Goal: Task Accomplishment & Management: Manage account settings

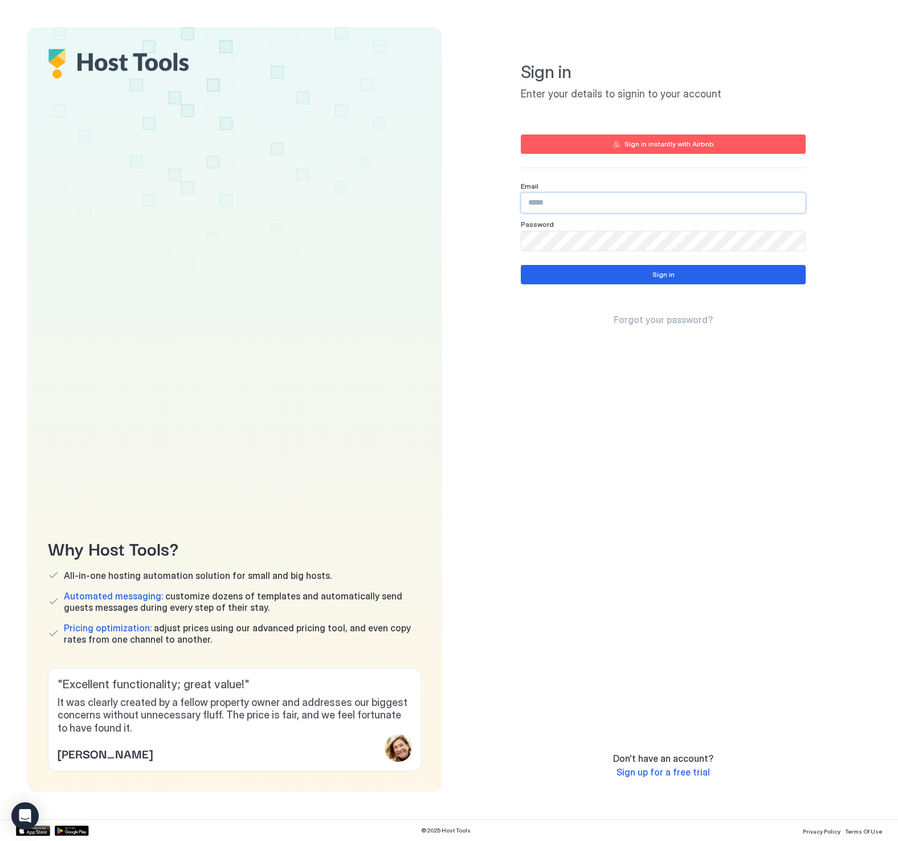
click at [569, 211] on input "Input Field" at bounding box center [663, 202] width 284 height 19
type input "*"
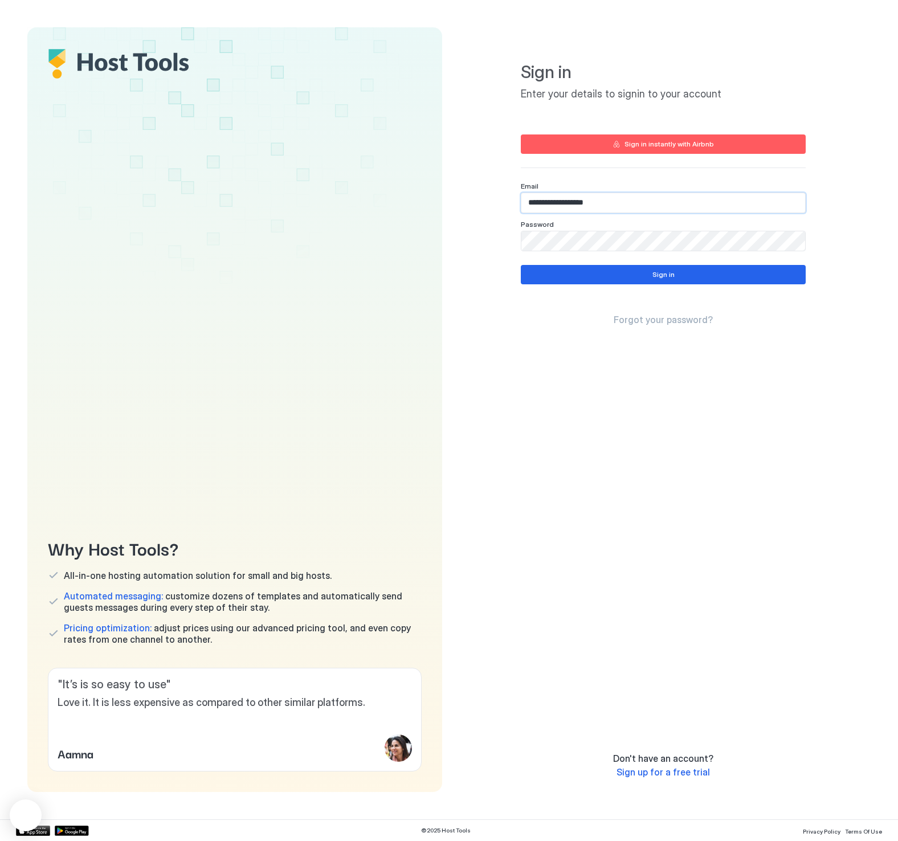
type input "**********"
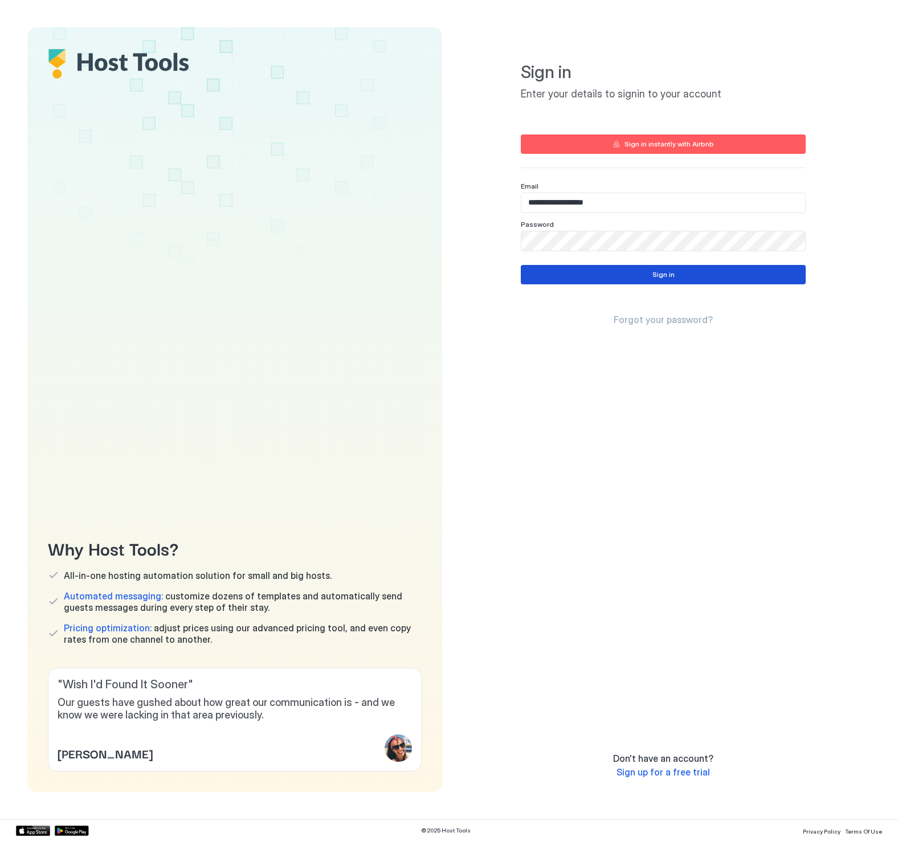
click at [663, 276] on div "Sign in" at bounding box center [664, 275] width 22 height 10
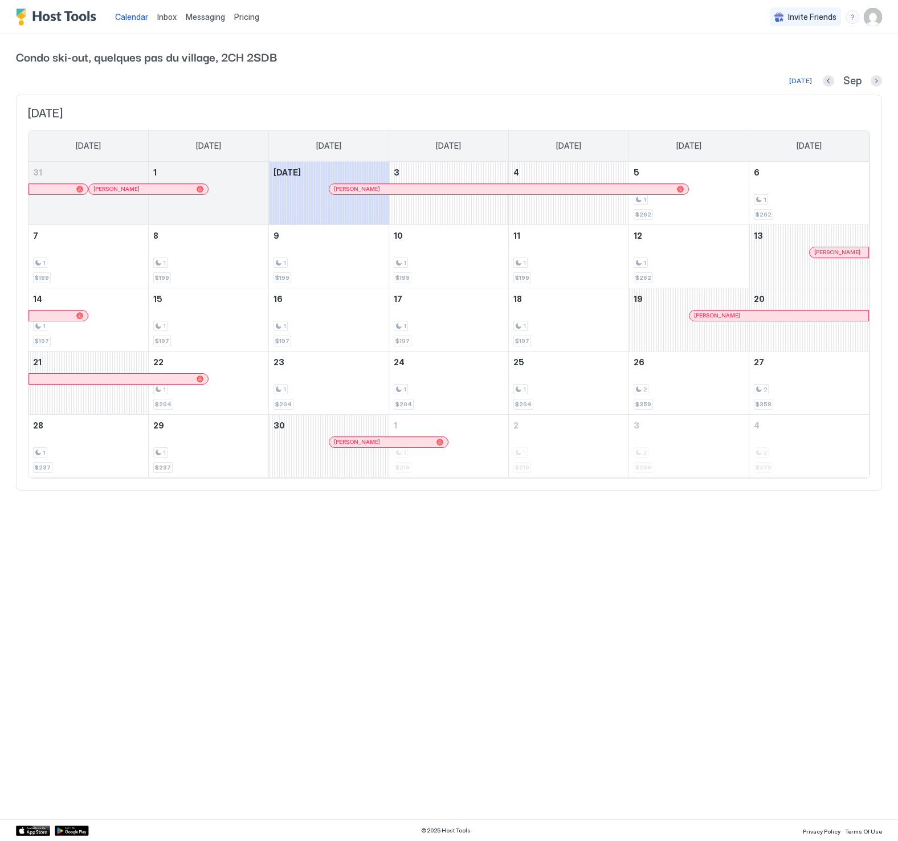
click at [192, 21] on span "Messaging" at bounding box center [205, 17] width 39 height 10
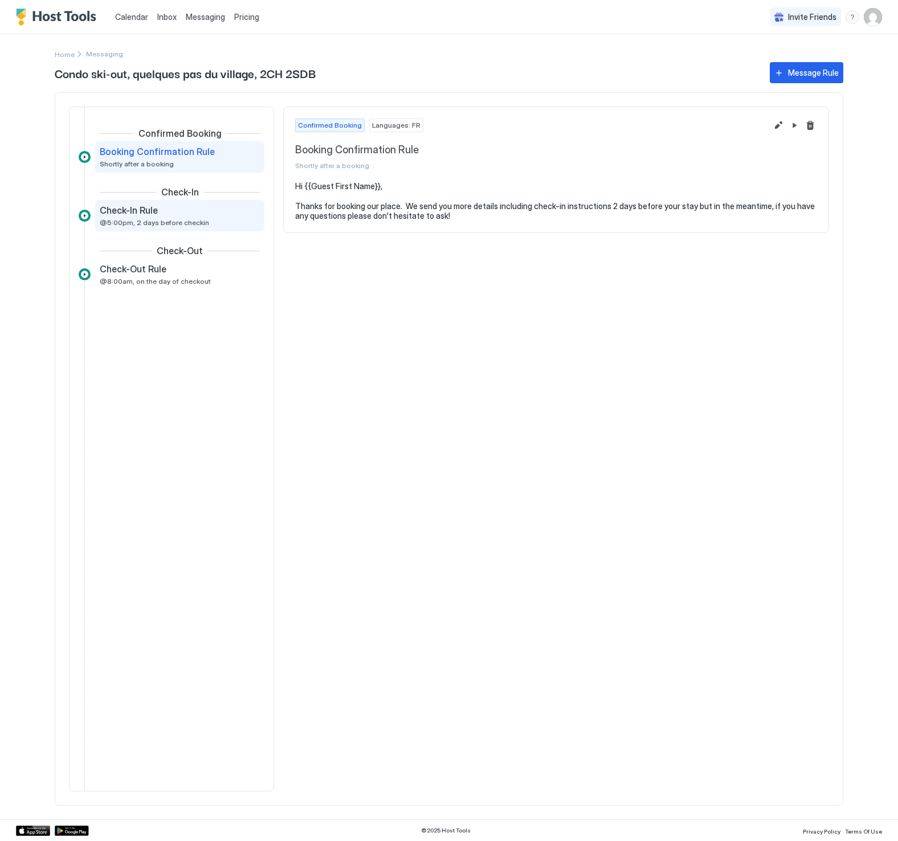
click at [165, 214] on div "Check-In Rule" at bounding box center [172, 210] width 144 height 11
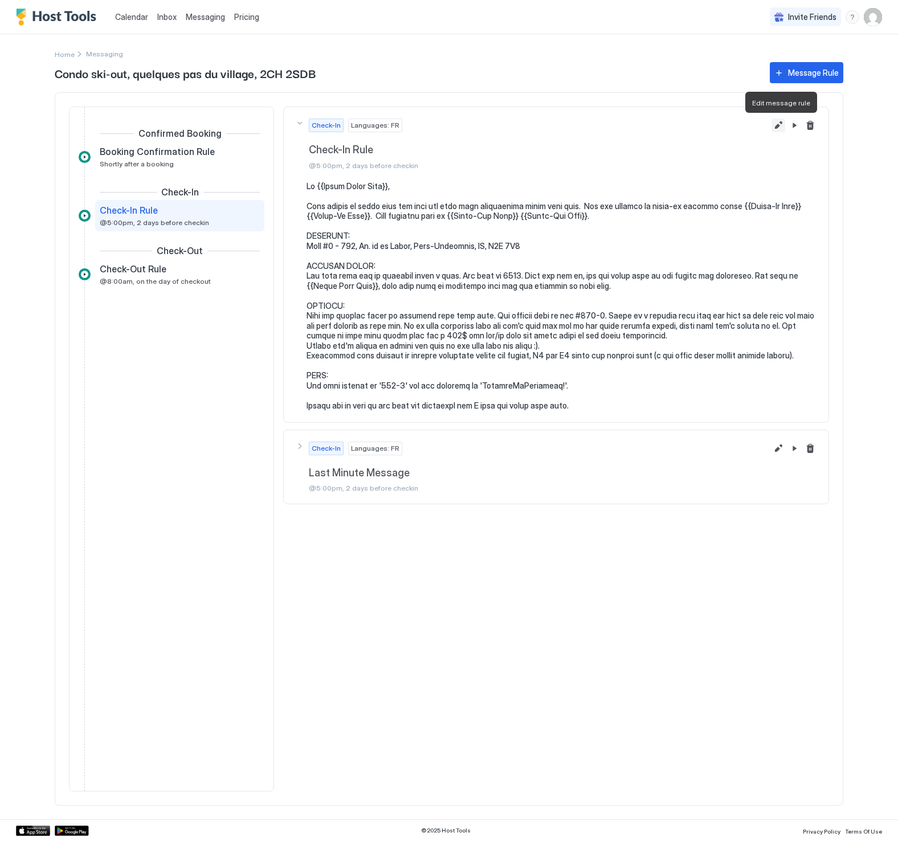
click at [778, 126] on button "Edit message rule" at bounding box center [779, 126] width 14 height 14
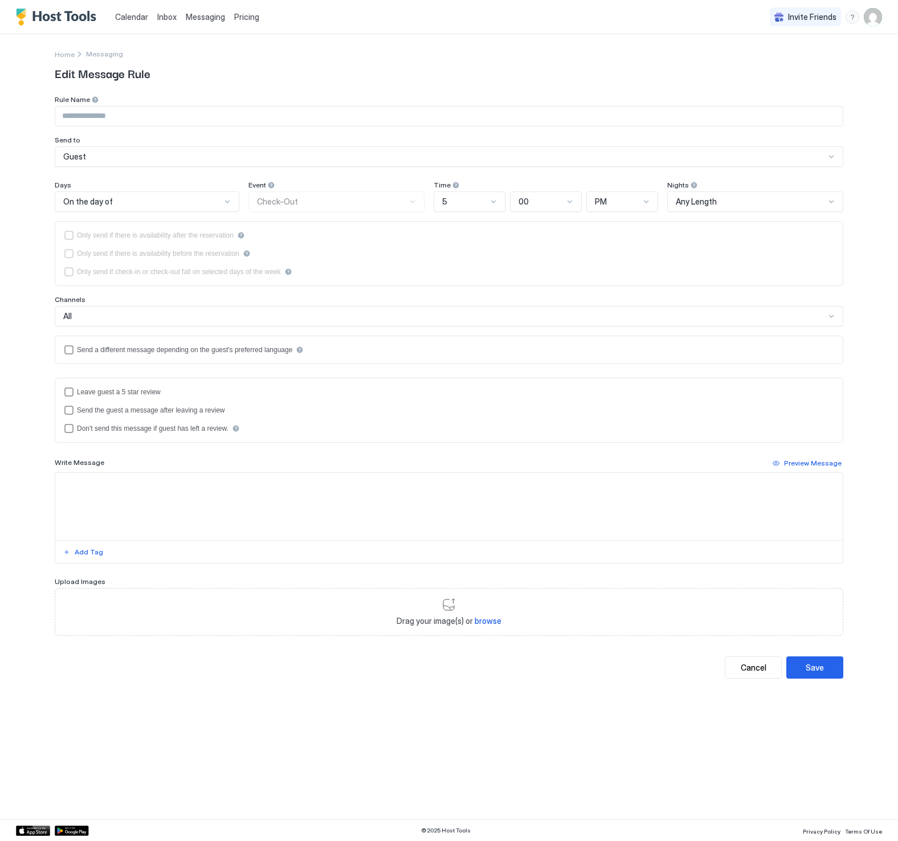
type input "**********"
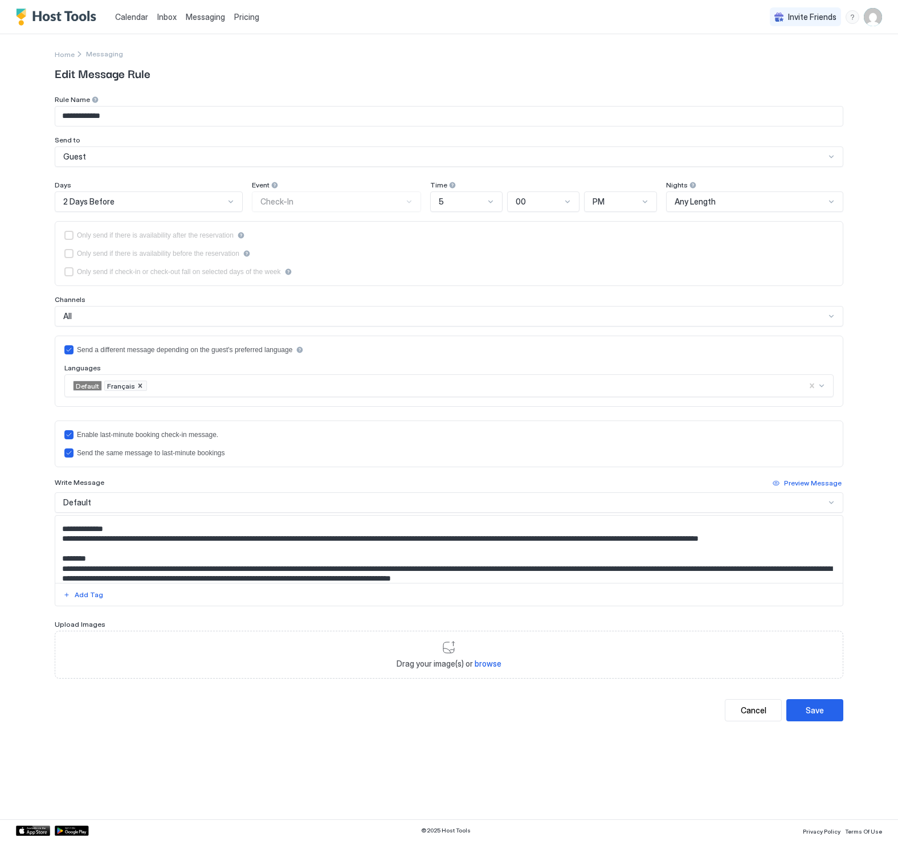
scroll to position [69, 0]
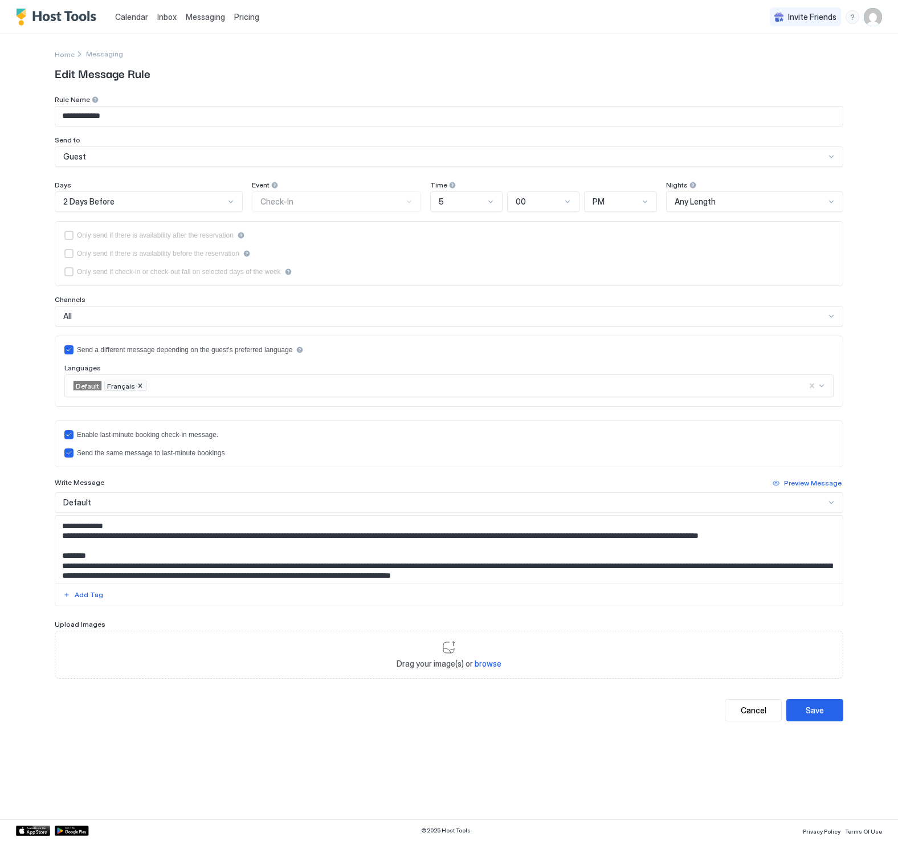
click at [273, 545] on textarea "Input Field" at bounding box center [449, 549] width 788 height 67
paste textarea "Input Field"
click at [115, 389] on span "Français" at bounding box center [121, 386] width 28 height 9
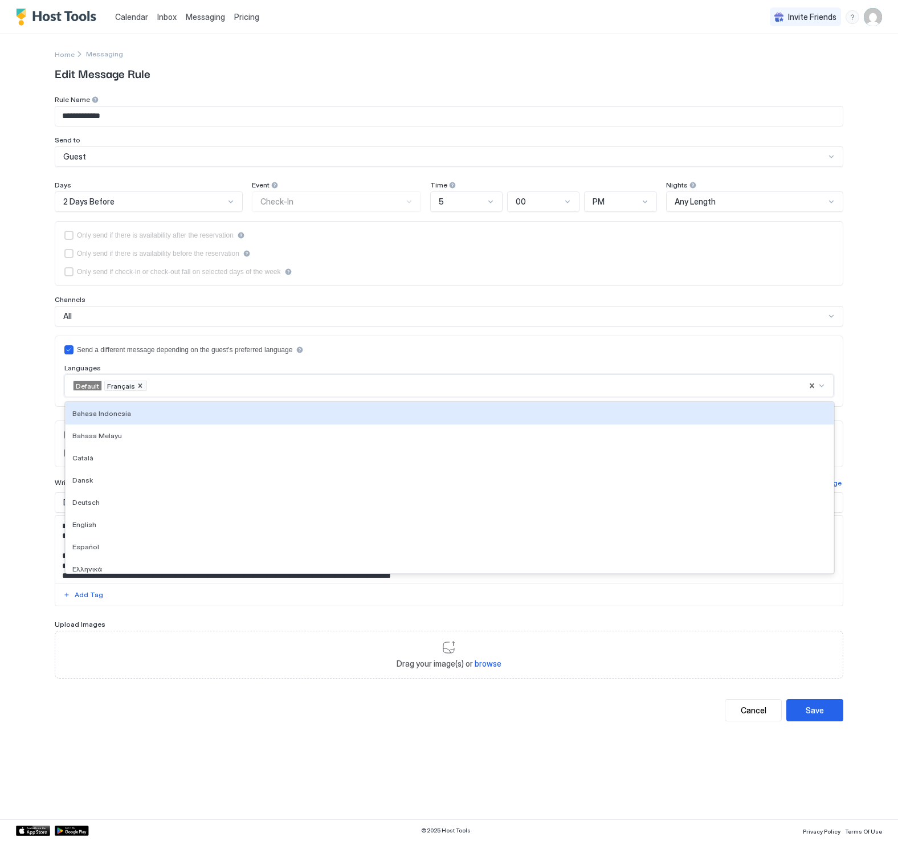
click at [116, 385] on span "Français" at bounding box center [121, 386] width 28 height 9
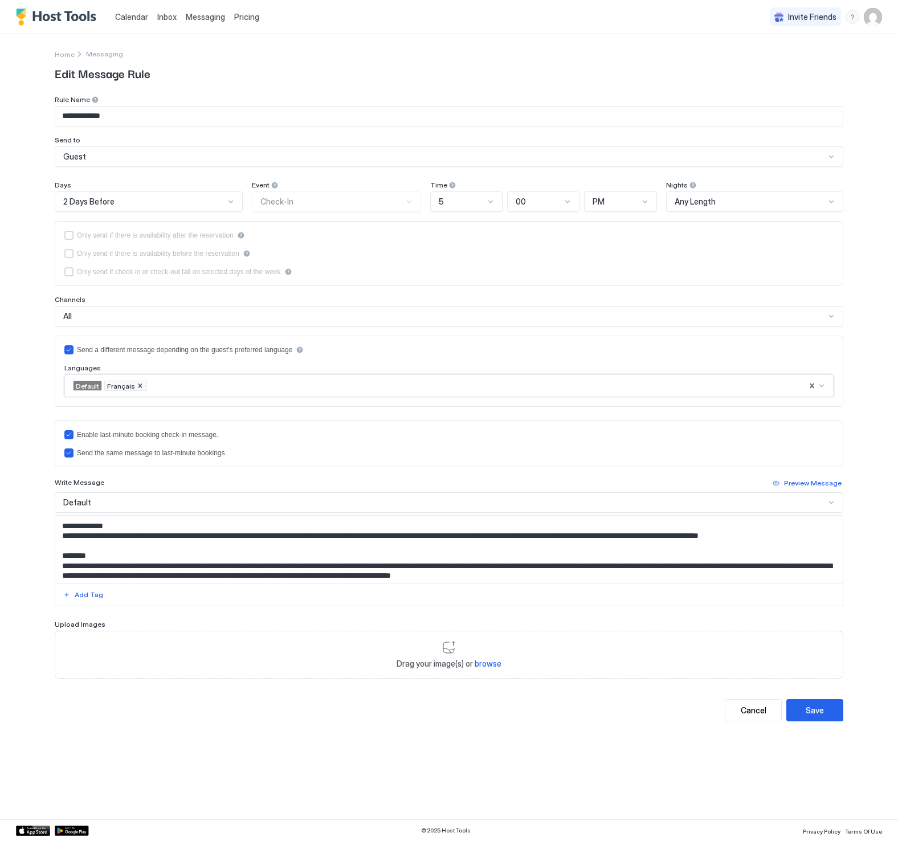
click at [116, 385] on span "Français" at bounding box center [121, 386] width 28 height 9
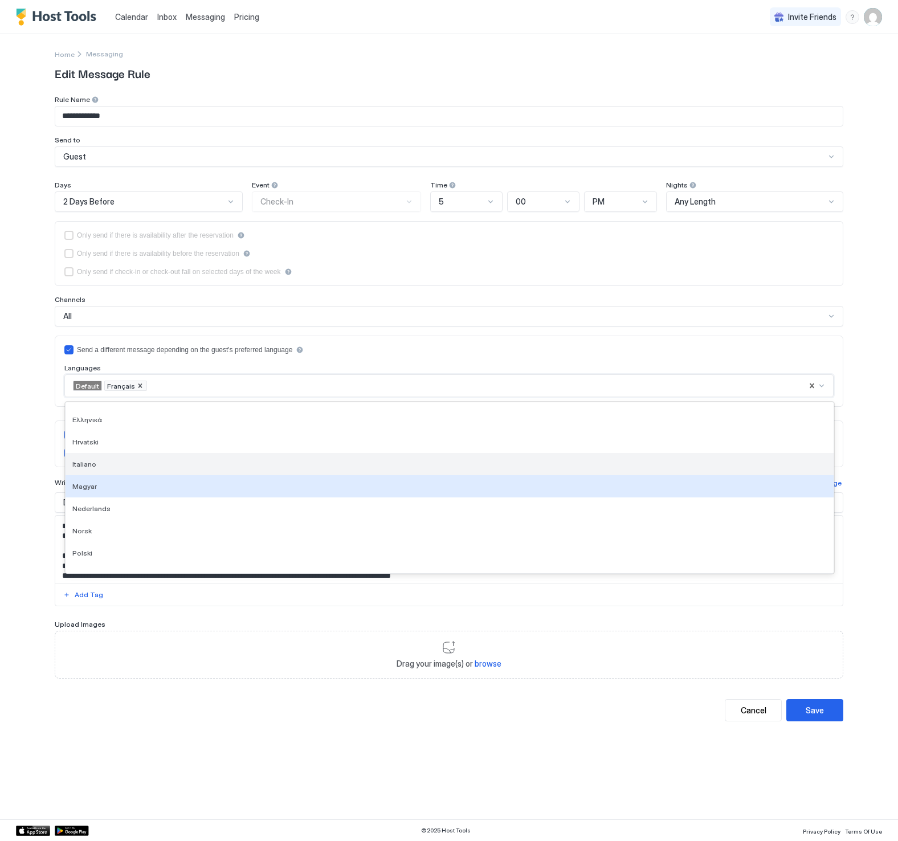
scroll to position [151, 0]
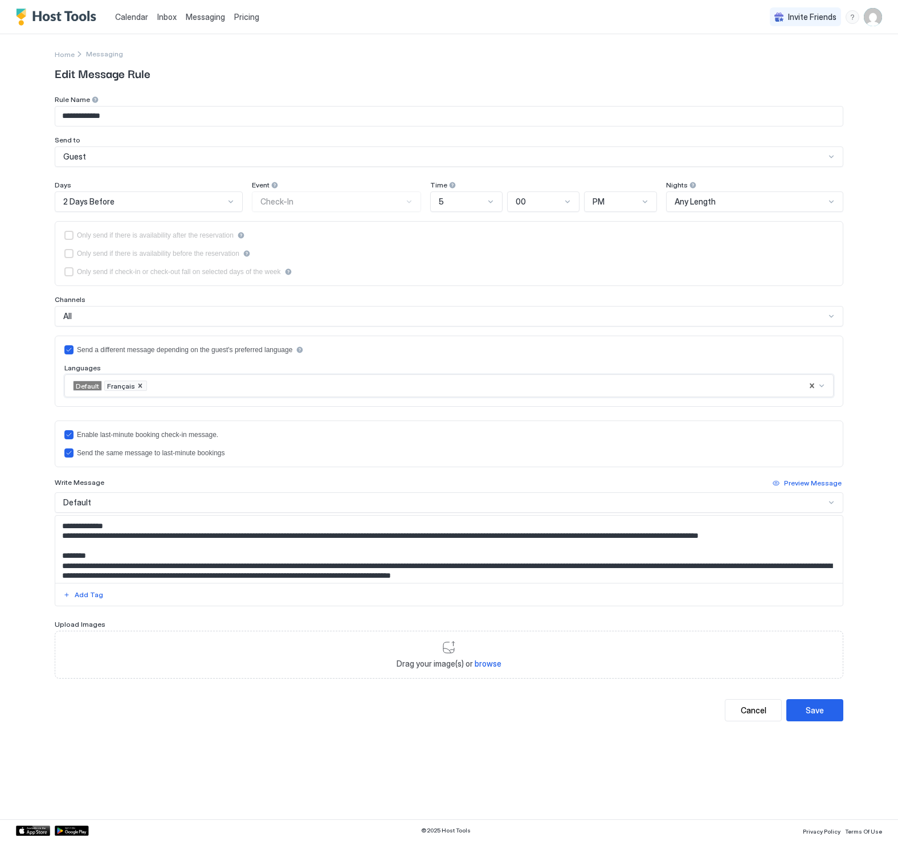
click at [113, 387] on span "Français" at bounding box center [121, 386] width 28 height 9
click at [115, 382] on span "Français" at bounding box center [121, 386] width 28 height 9
click at [116, 386] on span "Français" at bounding box center [121, 386] width 28 height 9
click at [542, 507] on div "Default" at bounding box center [444, 503] width 762 height 10
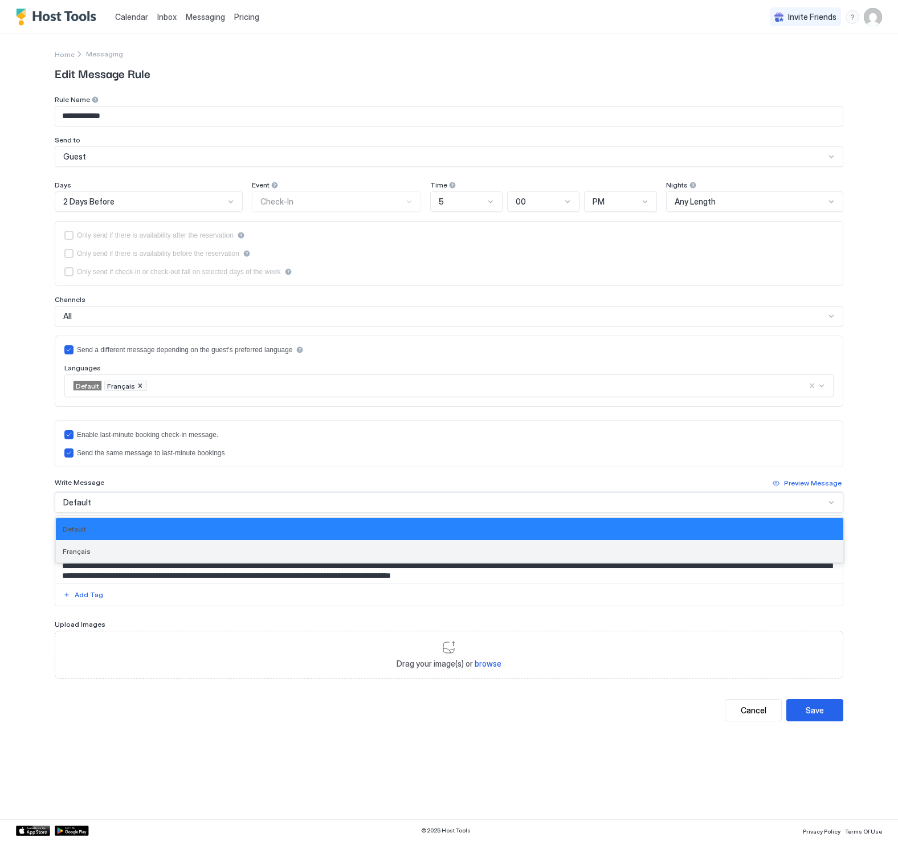
click at [510, 552] on div "Français" at bounding box center [450, 551] width 774 height 9
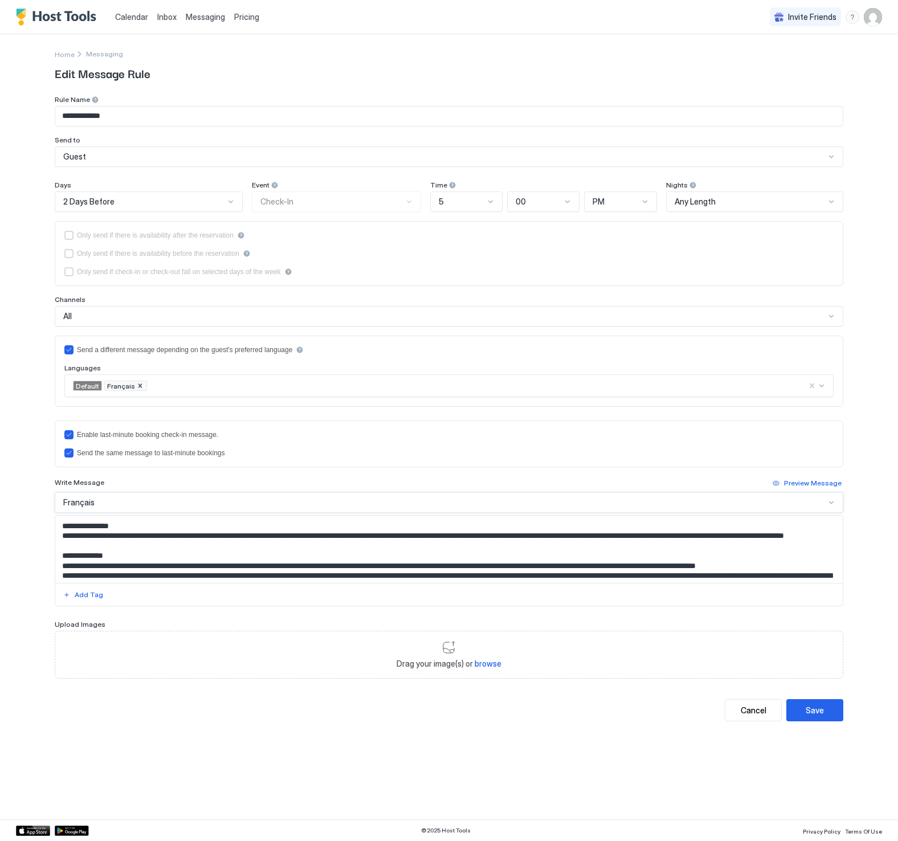
click at [289, 546] on textarea "Input Field" at bounding box center [449, 549] width 788 height 67
paste textarea "Input Field"
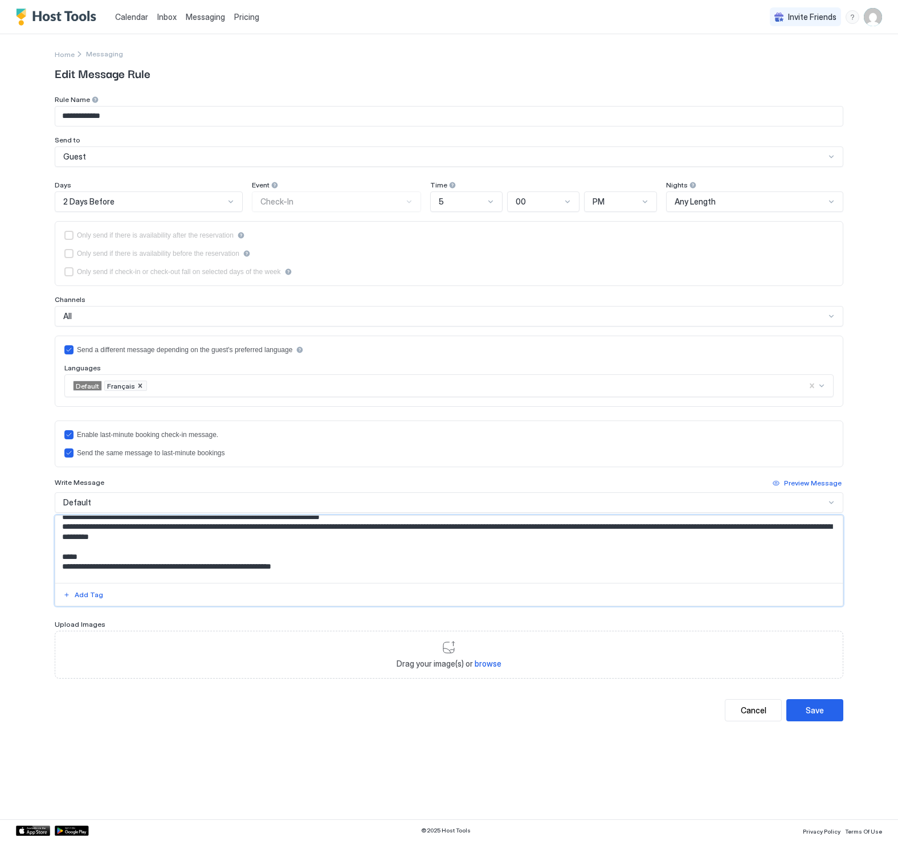
scroll to position [132, 0]
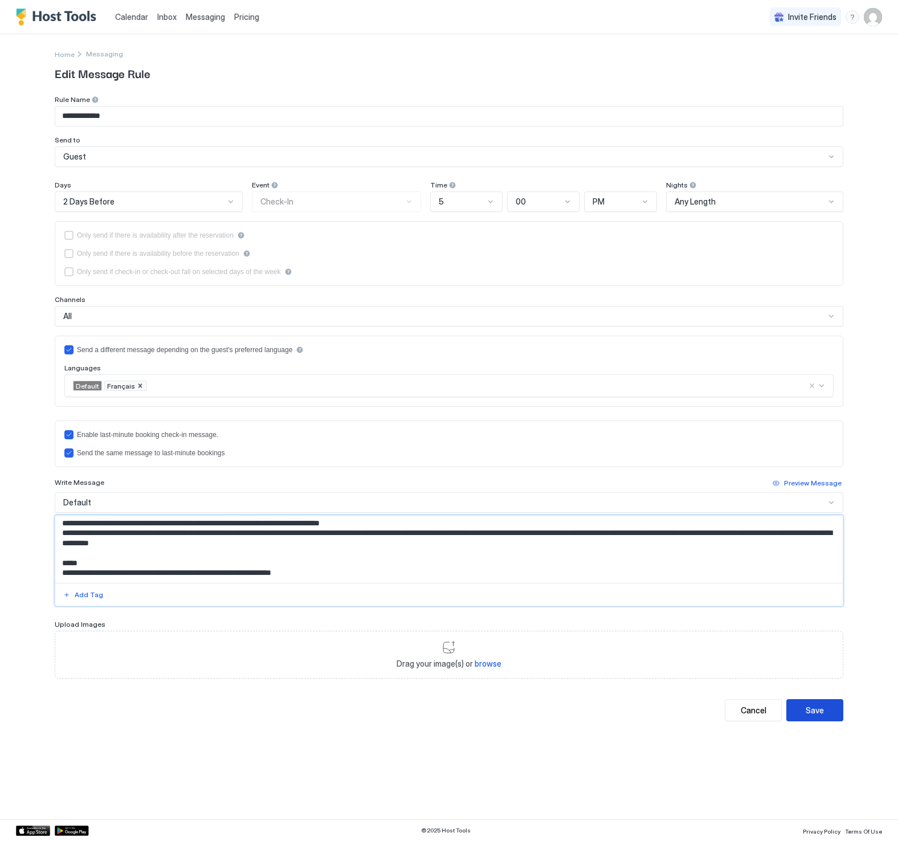
type textarea "**********"
click at [821, 709] on div "Save" at bounding box center [815, 710] width 18 height 12
